Goal: Task Accomplishment & Management: Complete application form

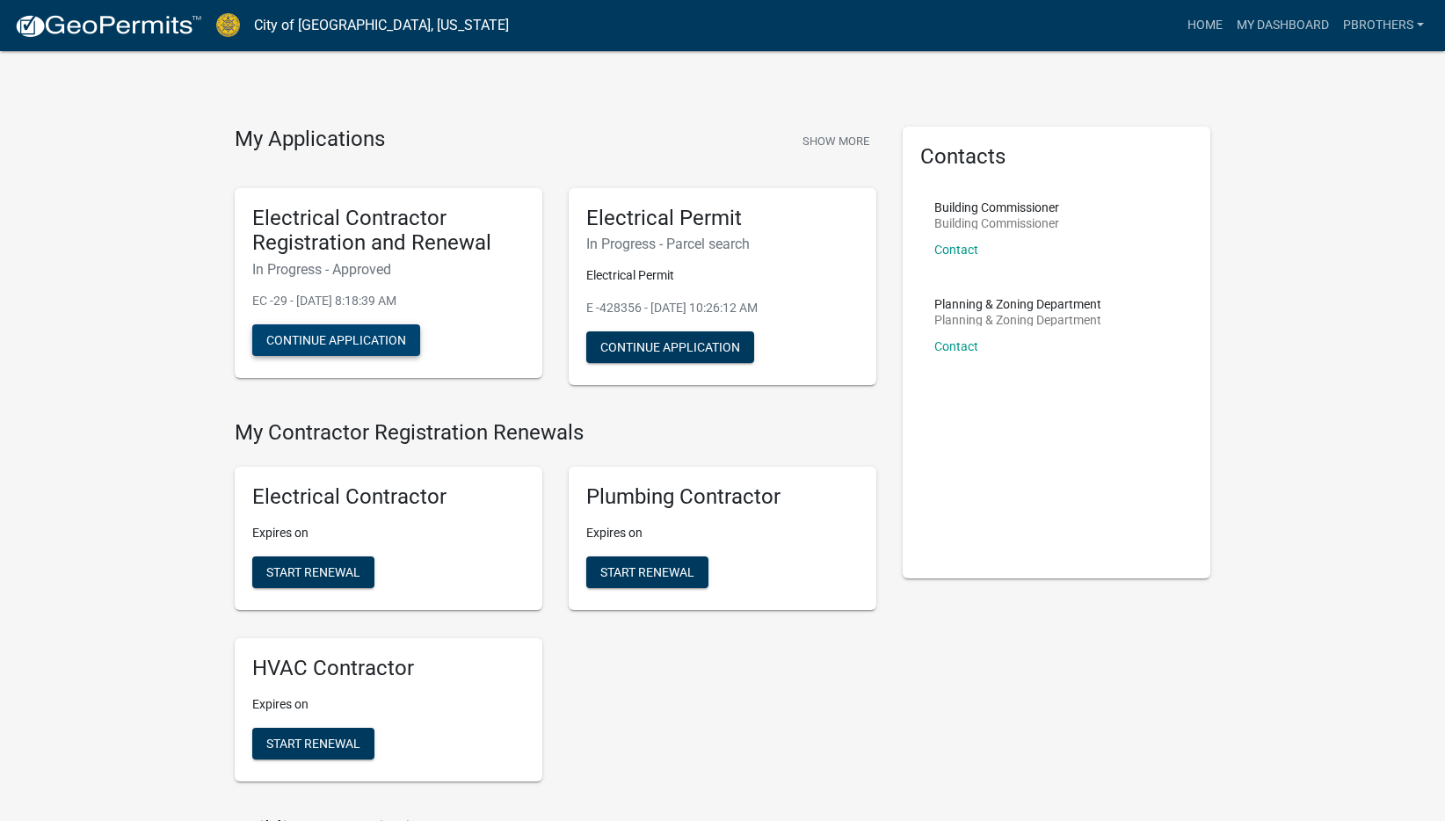
click at [351, 334] on button "Continue Application" at bounding box center [336, 340] width 168 height 32
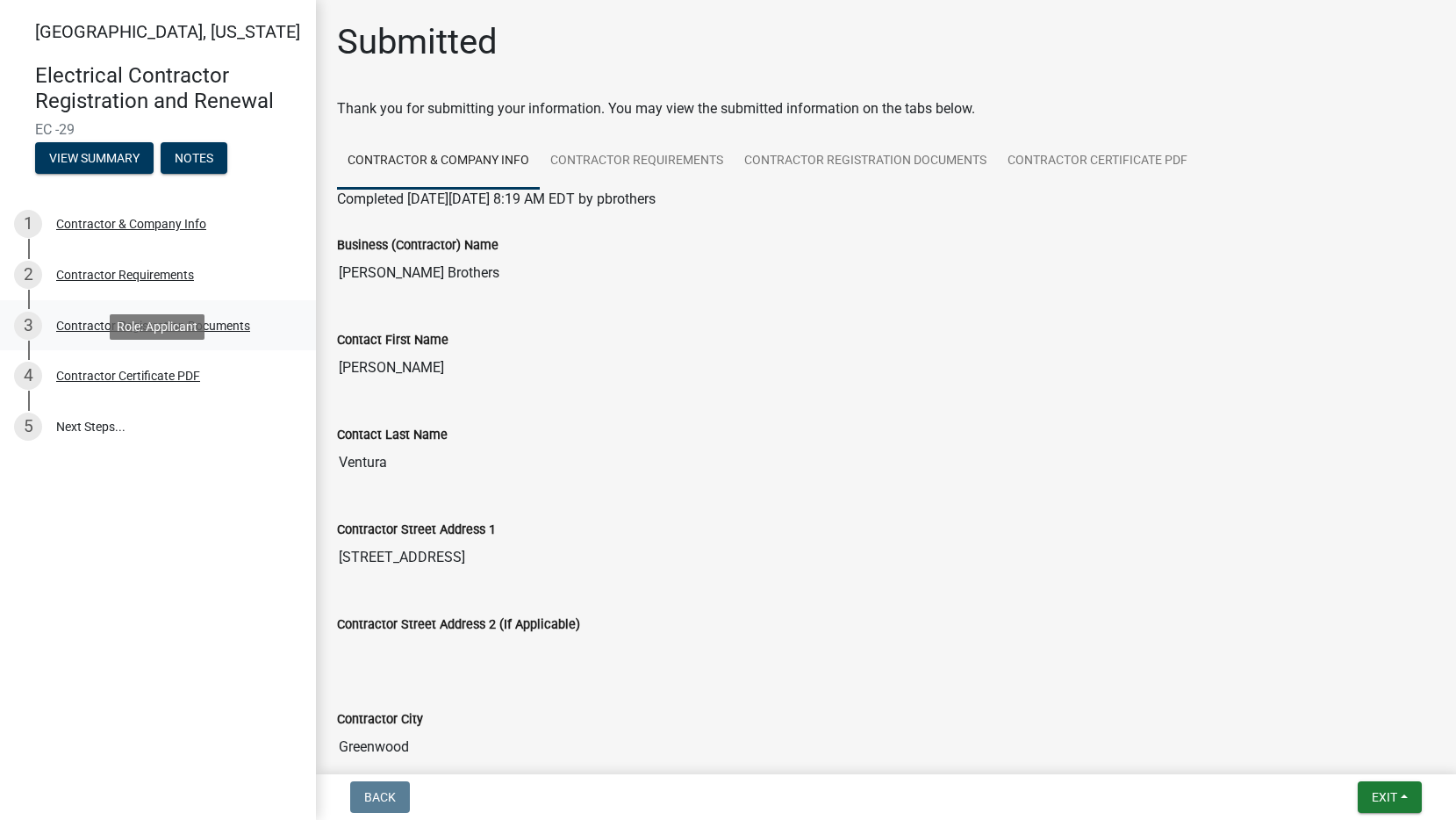
drag, startPoint x: 132, startPoint y: 381, endPoint x: 135, endPoint y: 346, distance: 35.1
click at [132, 381] on div "Contractor Certificate PDF" at bounding box center [128, 376] width 144 height 12
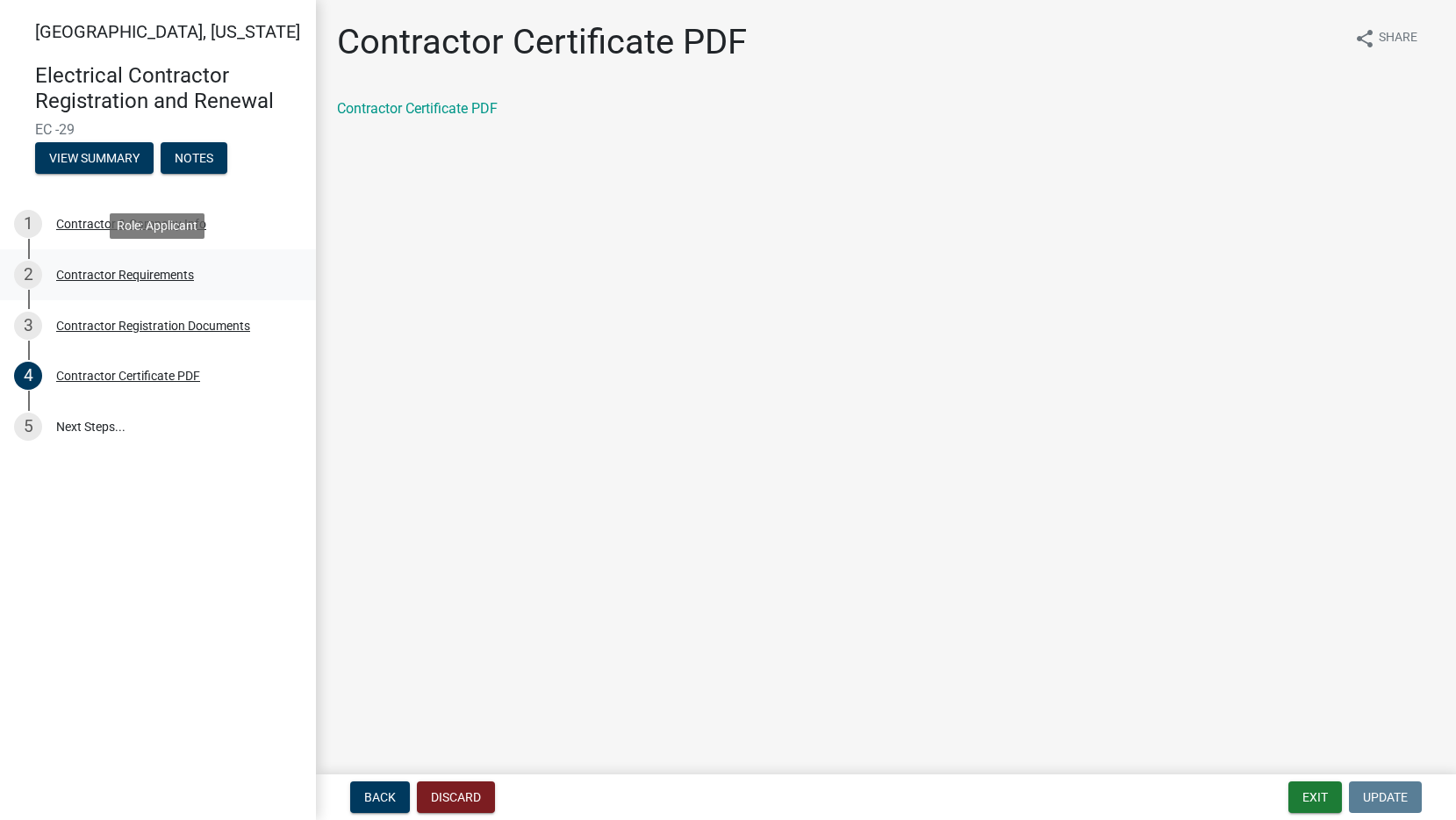
click at [96, 262] on div "2 Contractor Requirements" at bounding box center [151, 275] width 274 height 28
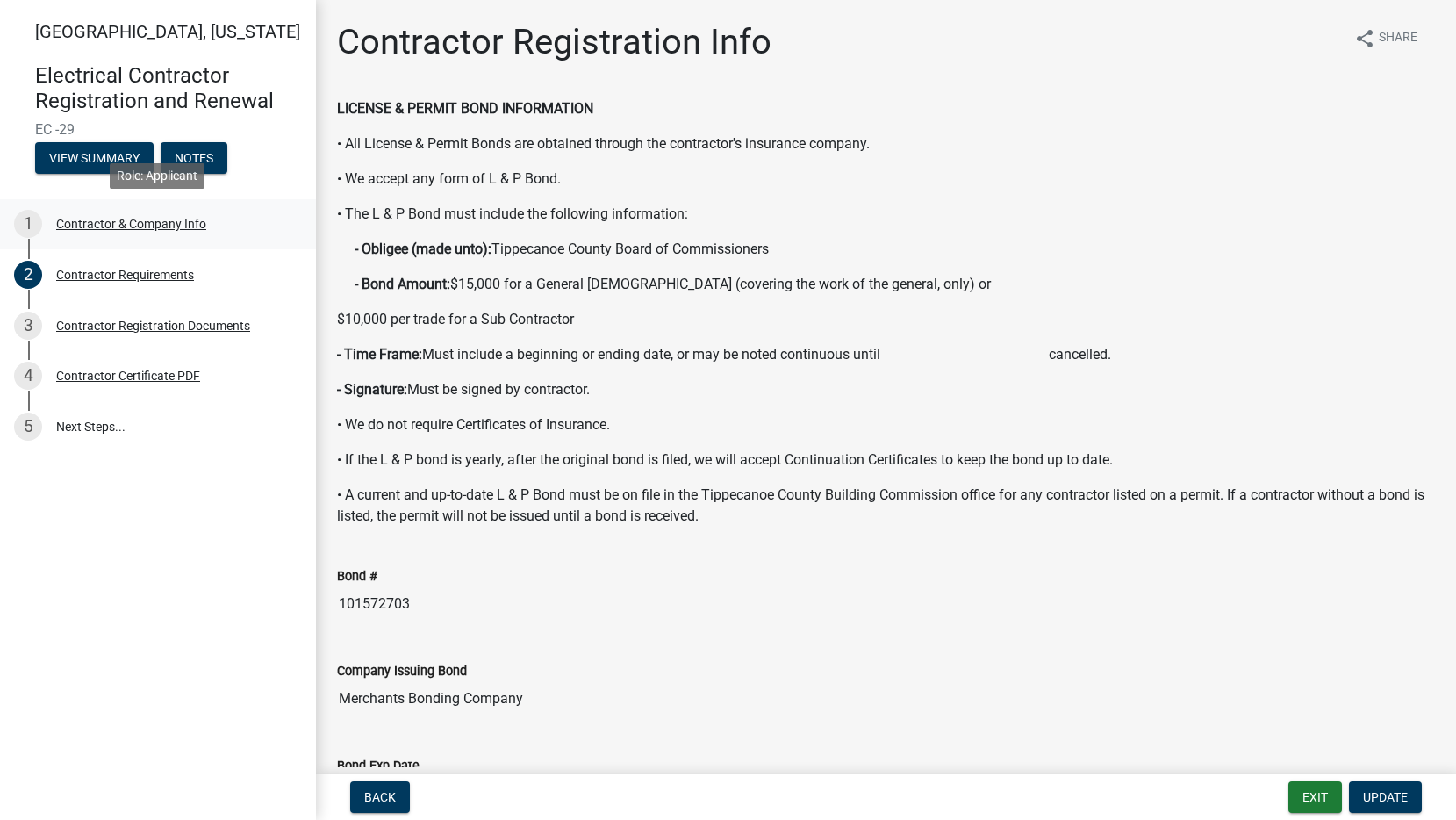
click at [90, 230] on div "Contractor & Company Info" at bounding box center [131, 224] width 150 height 12
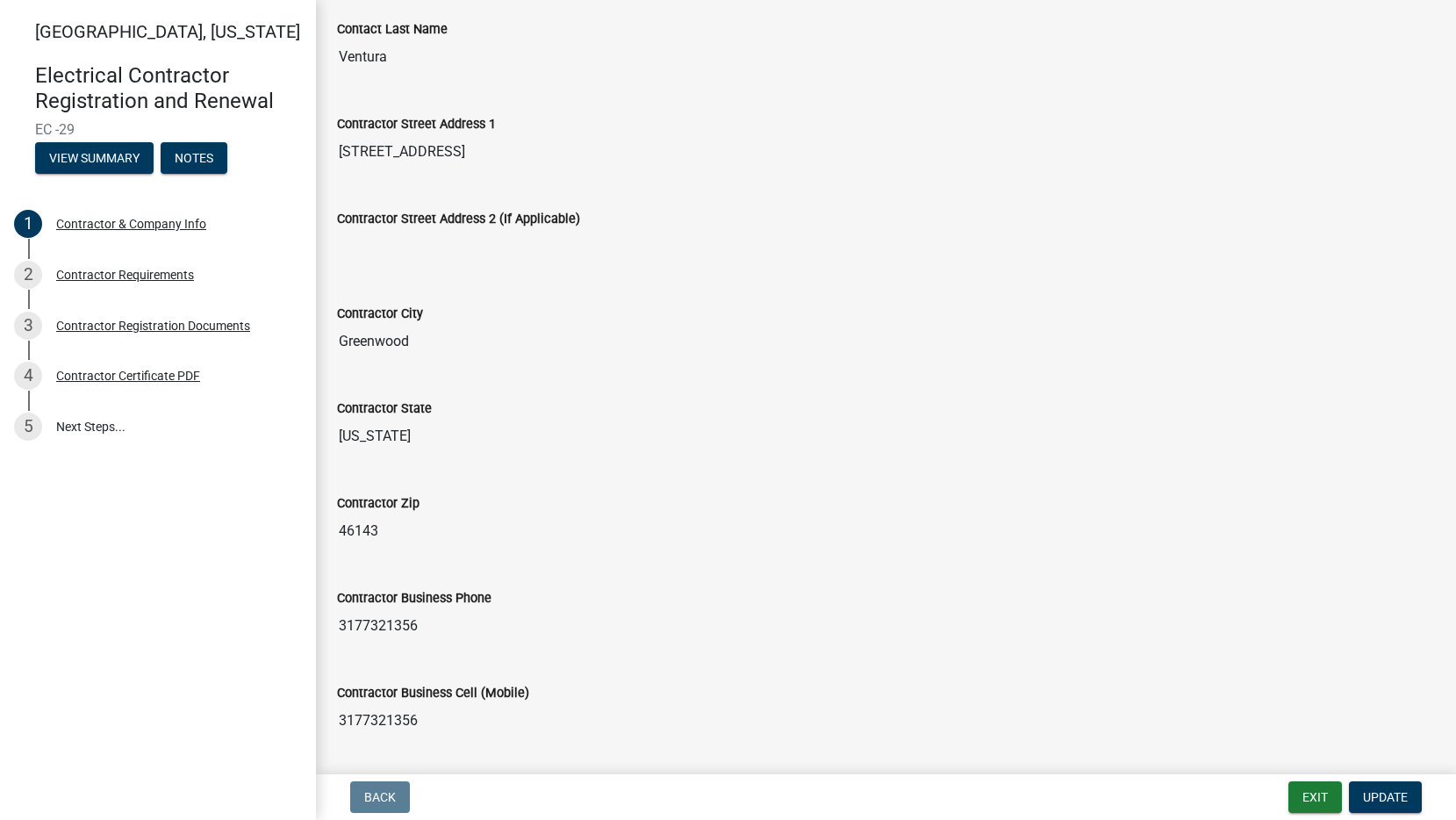
scroll to position [352, 0]
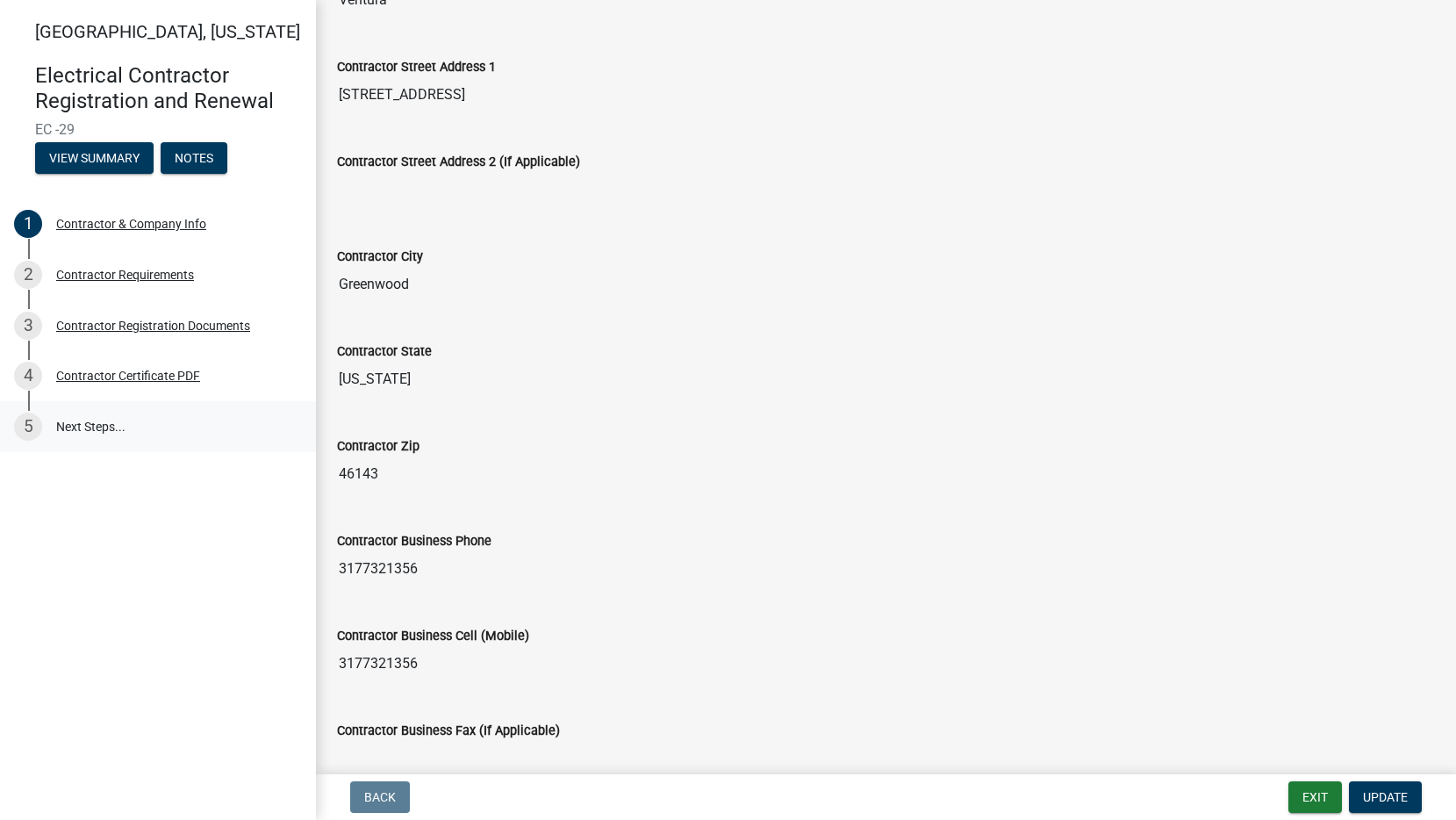
click at [63, 424] on link "5 Next Steps..." at bounding box center [158, 426] width 316 height 51
click at [140, 356] on link "4 Contractor Certificate PDF" at bounding box center [158, 376] width 316 height 51
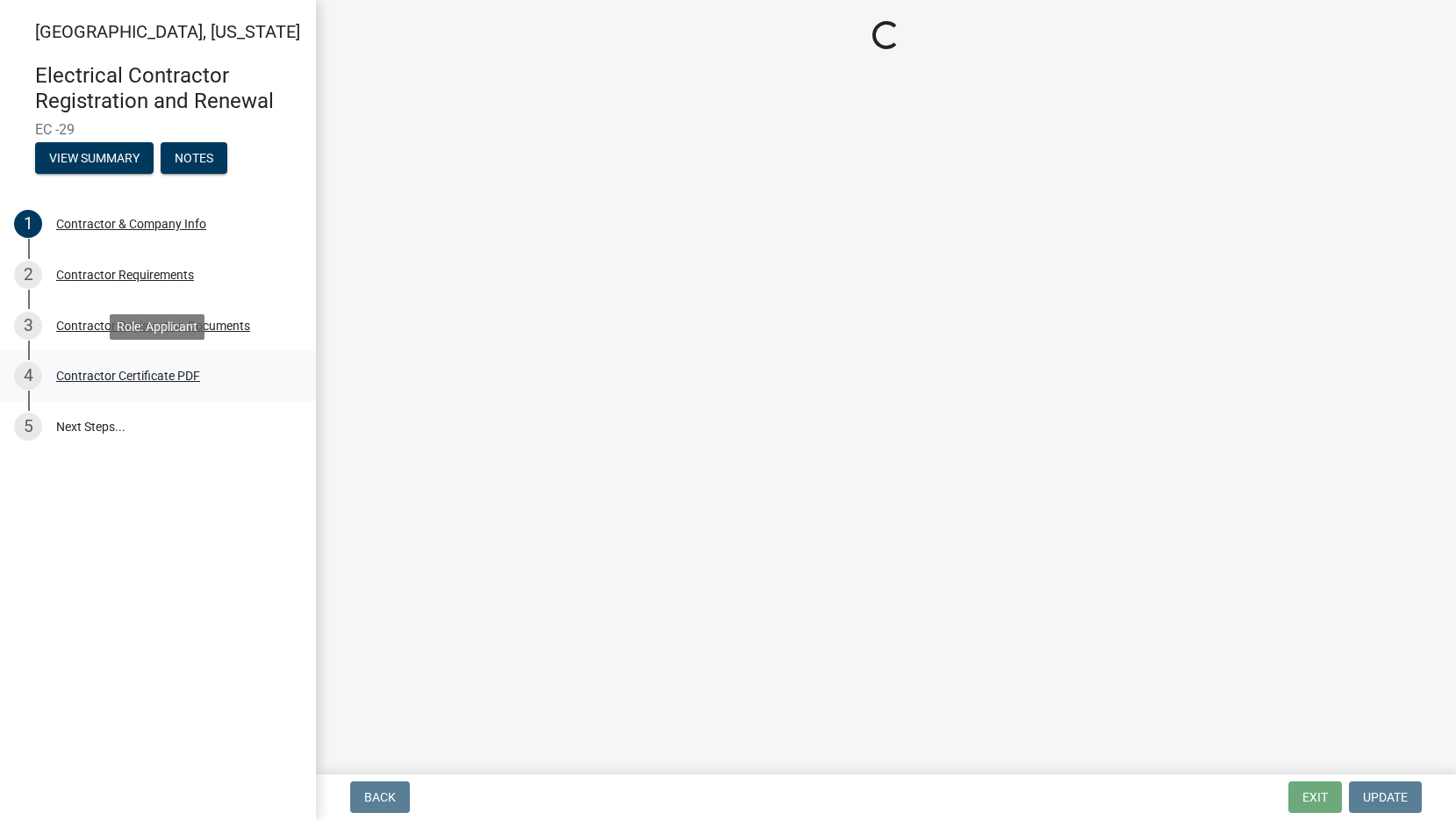
scroll to position [0, 0]
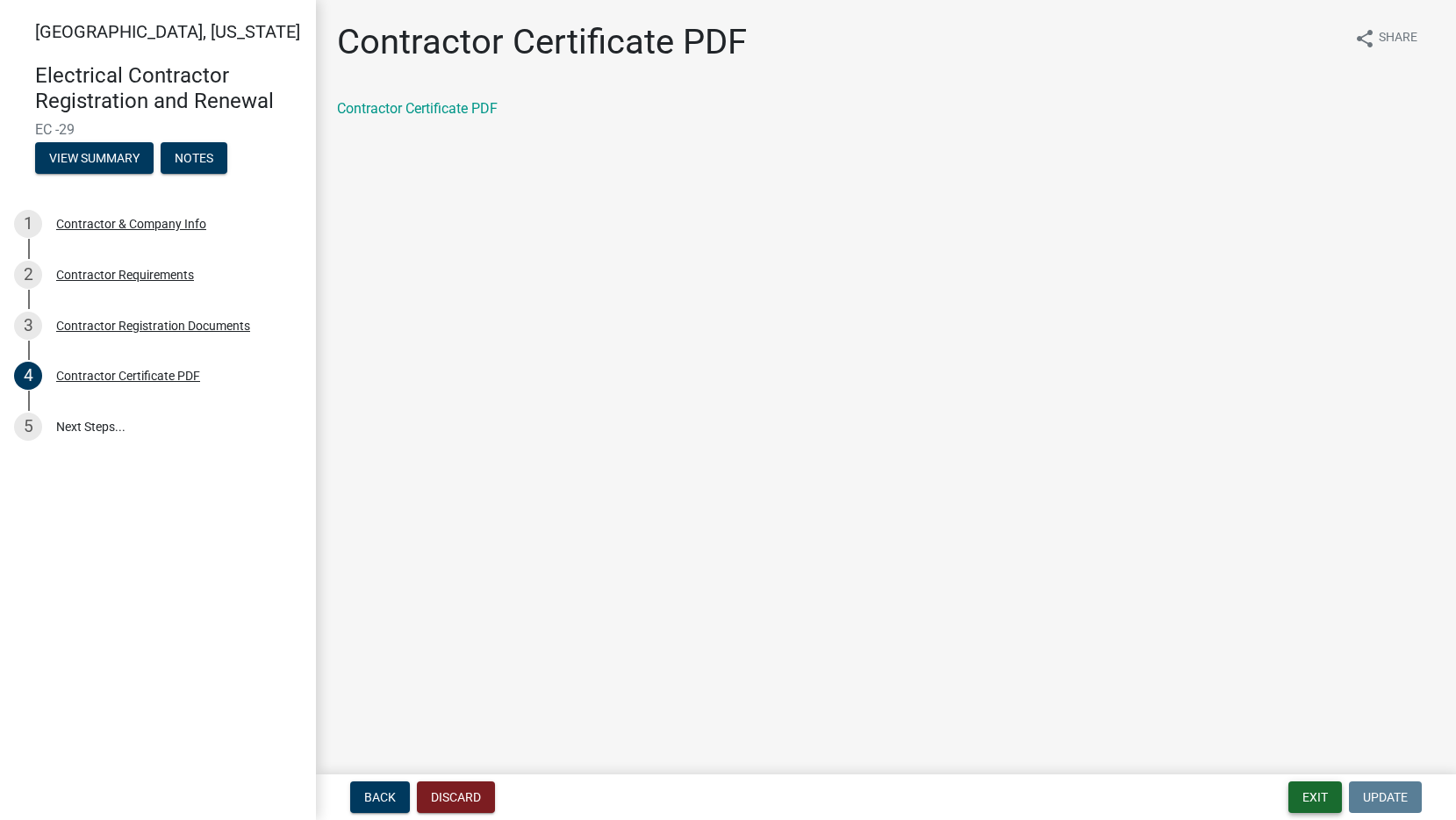
click at [1300, 807] on button "Exit" at bounding box center [1315, 797] width 54 height 32
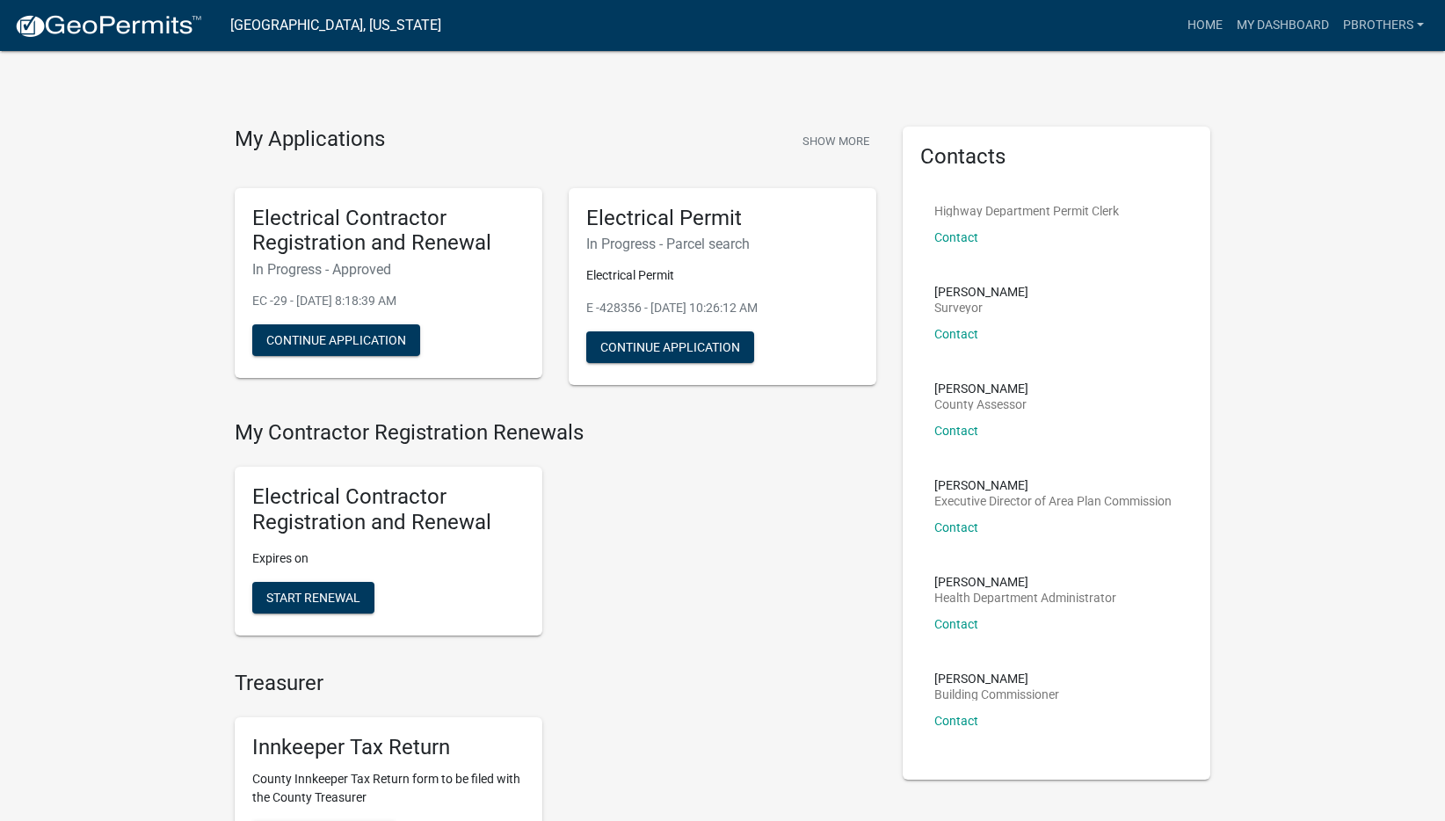
click at [363, 21] on link "[GEOGRAPHIC_DATA], [US_STATE]" at bounding box center [335, 26] width 211 height 30
click at [140, 32] on img at bounding box center [108, 26] width 188 height 26
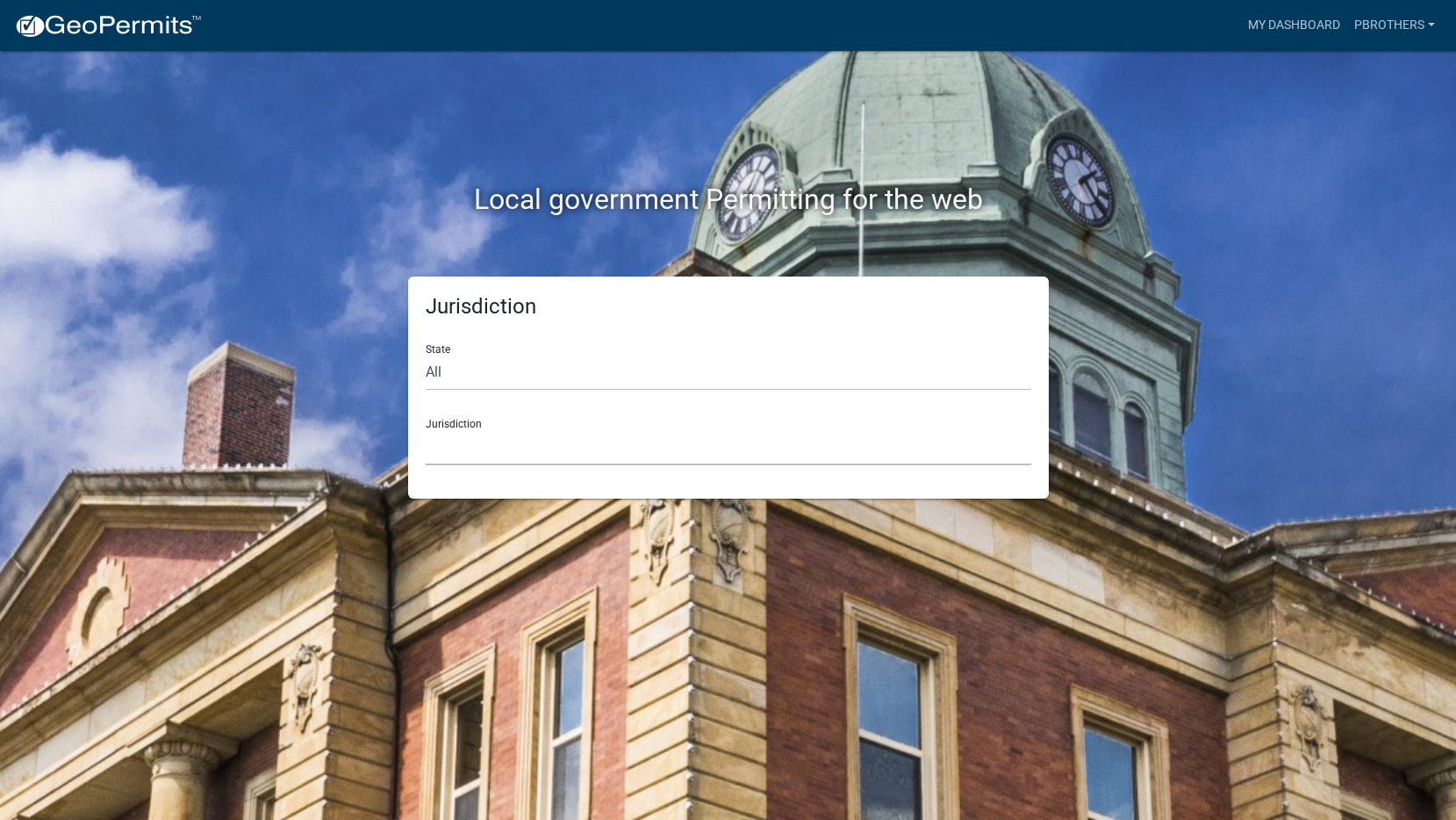
click at [589, 436] on select "[GEOGRAPHIC_DATA], [US_STATE] [GEOGRAPHIC_DATA], [US_STATE][PERSON_NAME][GEOGRA…" at bounding box center [728, 447] width 606 height 36
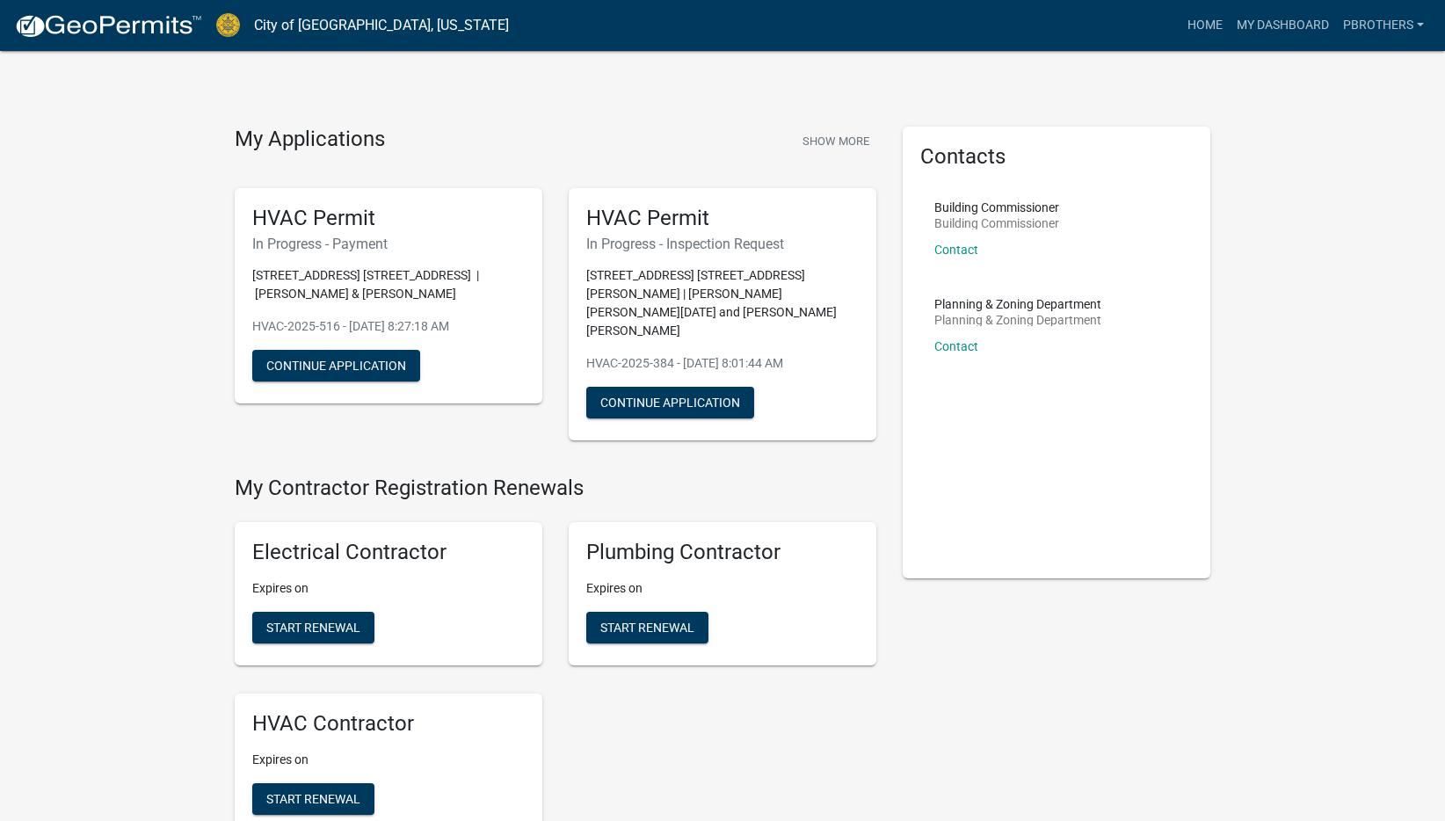
click at [124, 309] on div "My Applications Show More HVAC Permit In Progress - Payment [STREET_ADDRESS] | …" at bounding box center [722, 629] width 1445 height 1258
click at [327, 367] on button "Continue Application" at bounding box center [336, 366] width 168 height 32
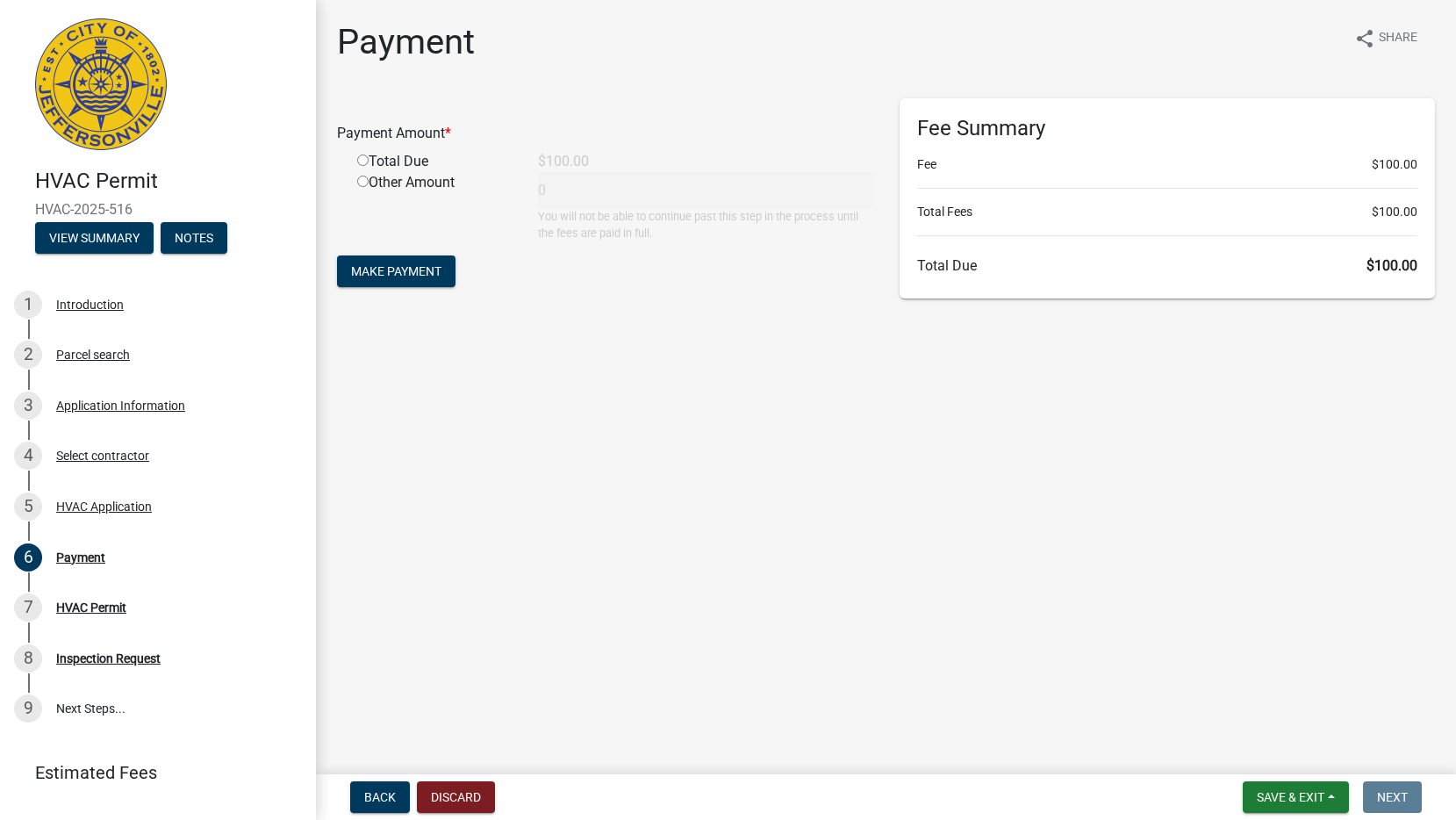
click at [378, 160] on div "Total Due" at bounding box center [434, 161] width 181 height 21
click at [361, 164] on input "radio" at bounding box center [363, 160] width 11 height 11
radio input "true"
type input "100"
click at [375, 256] on button "Make Payment" at bounding box center [396, 272] width 119 height 32
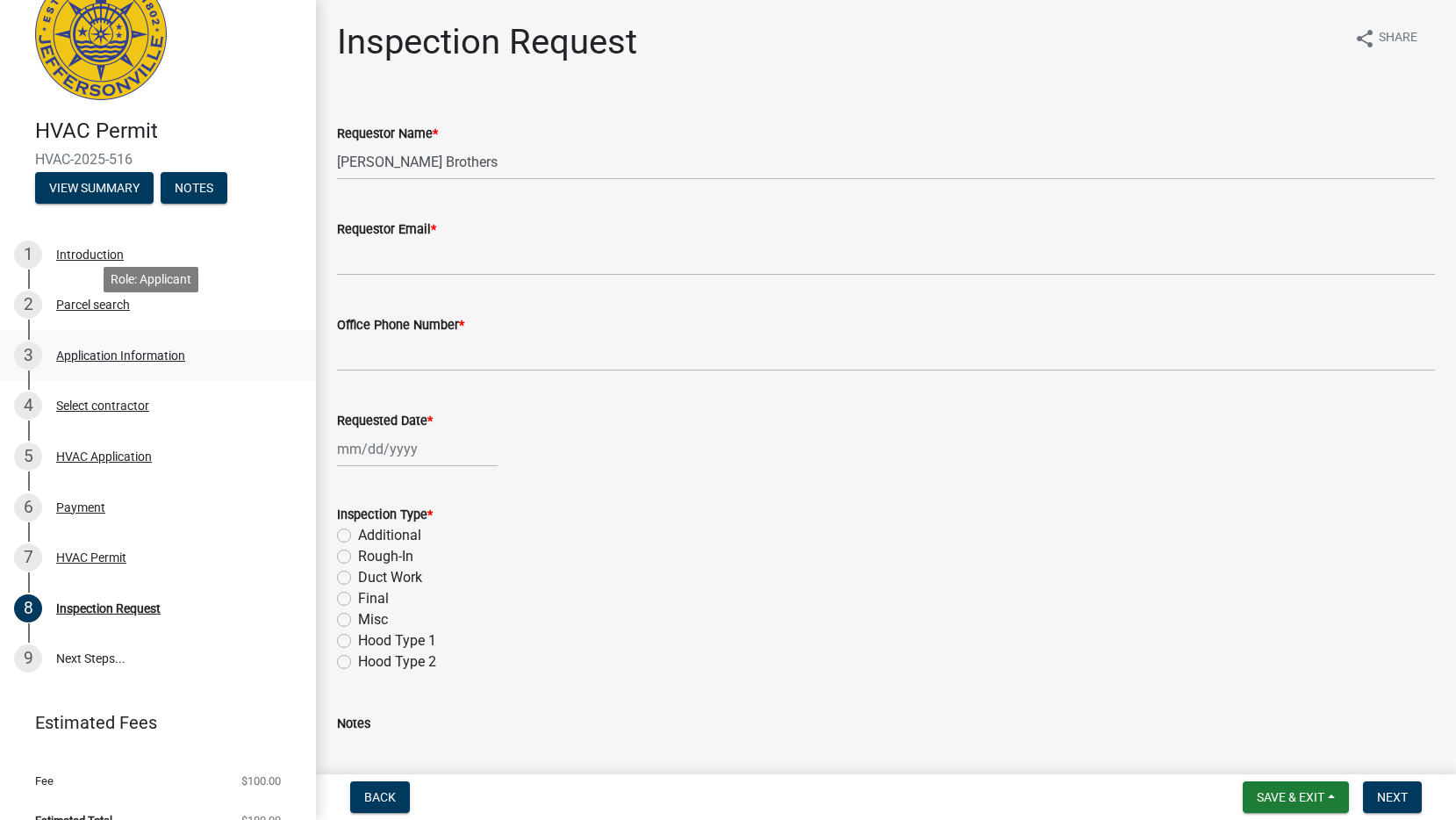
scroll to position [77, 0]
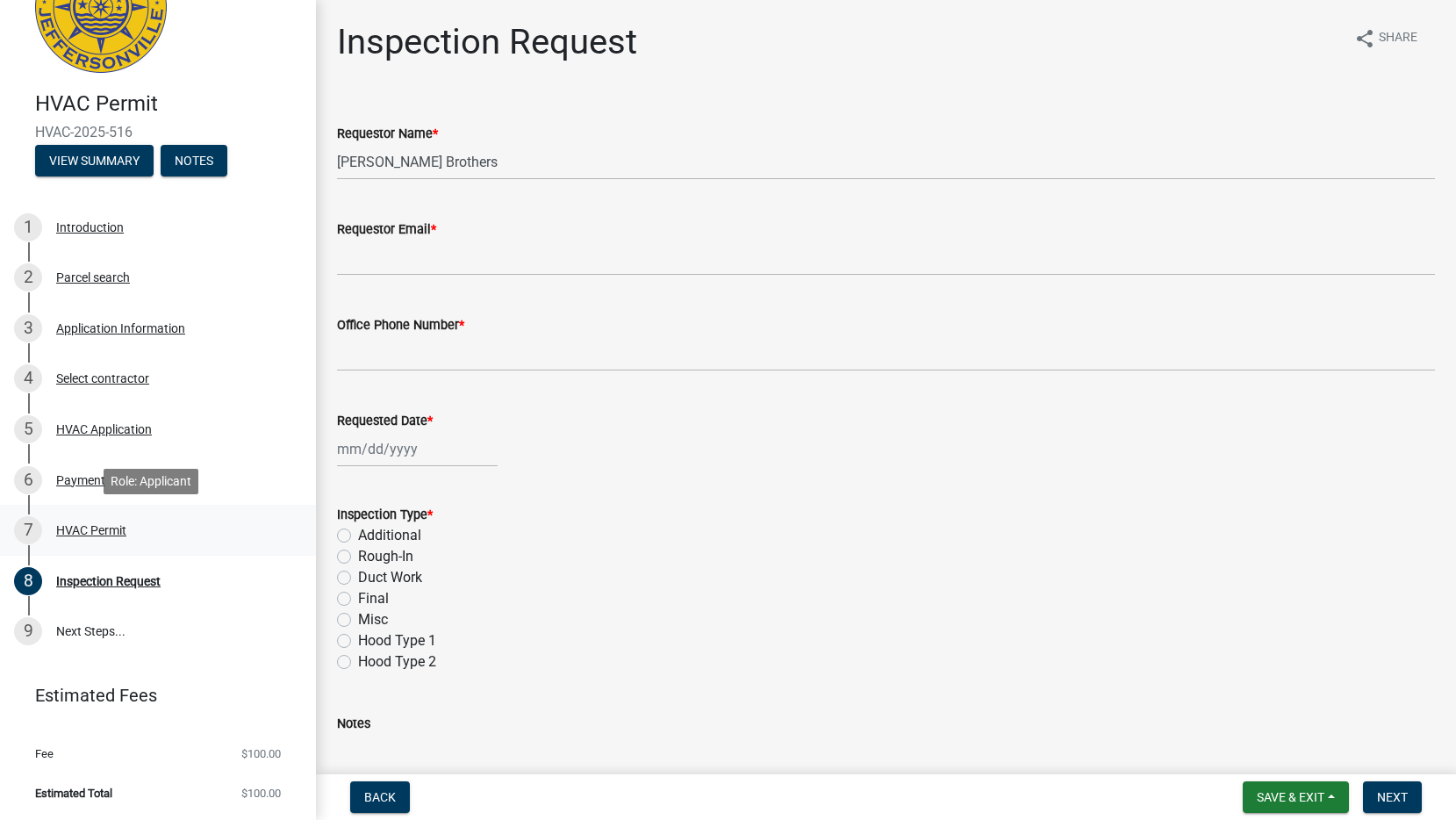
click at [118, 540] on div "7 HVAC Permit" at bounding box center [151, 530] width 274 height 28
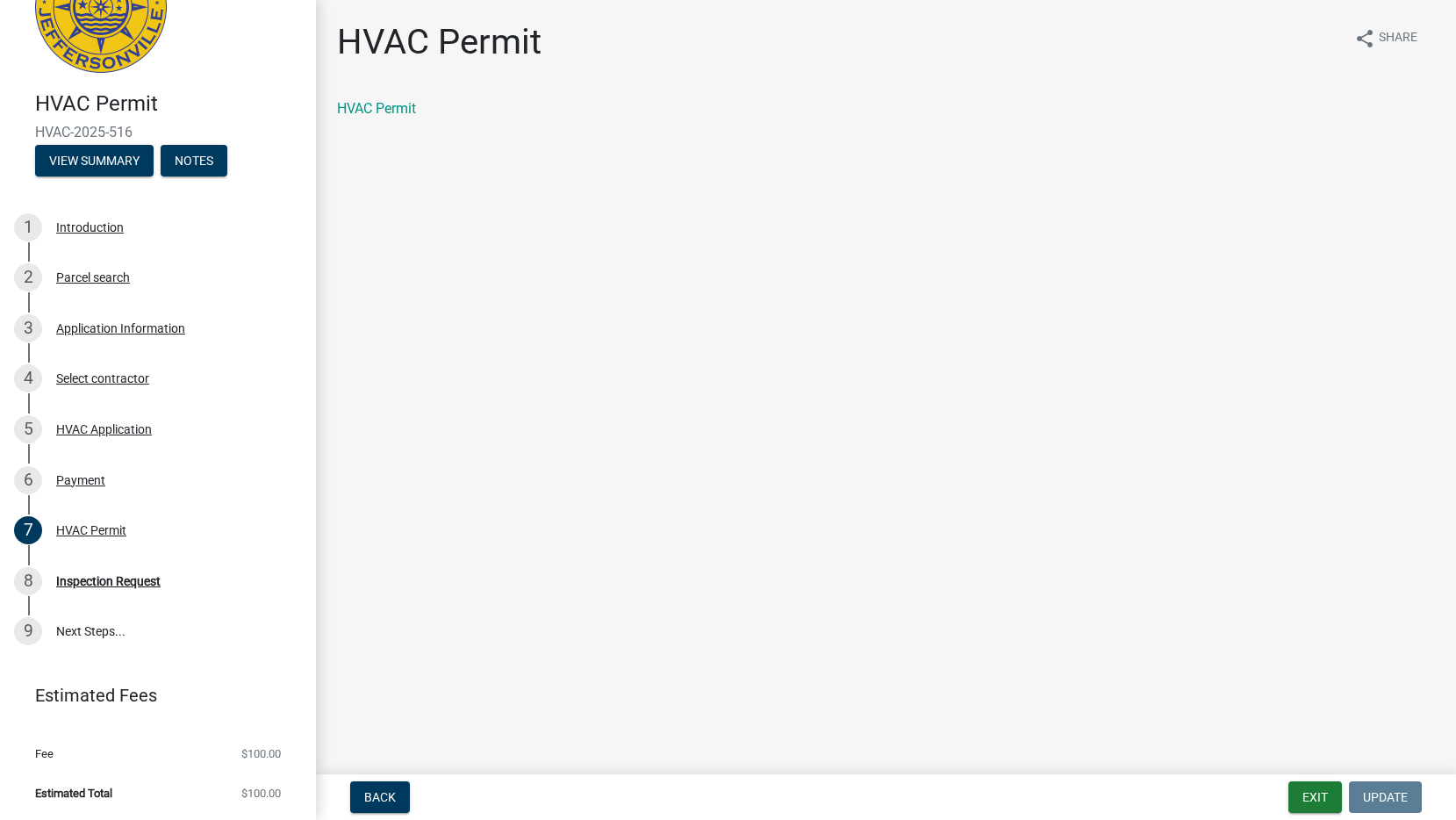
click at [396, 118] on div "HVAC Permit" at bounding box center [887, 108] width 1098 height 21
click at [396, 114] on link "HVAC Permit" at bounding box center [376, 108] width 79 height 17
